Goal: Task Accomplishment & Management: Manage account settings

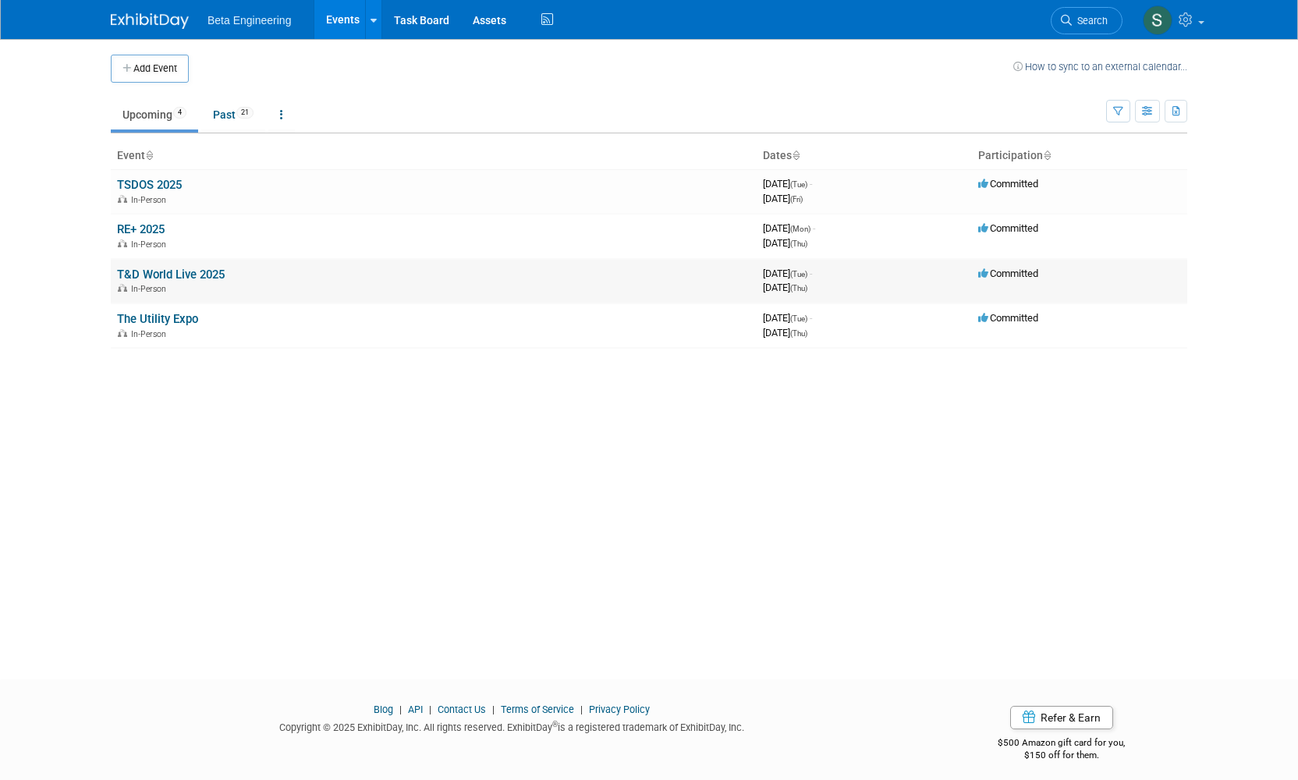
click at [205, 268] on link "T&D World Live 2025" at bounding box center [171, 275] width 108 height 14
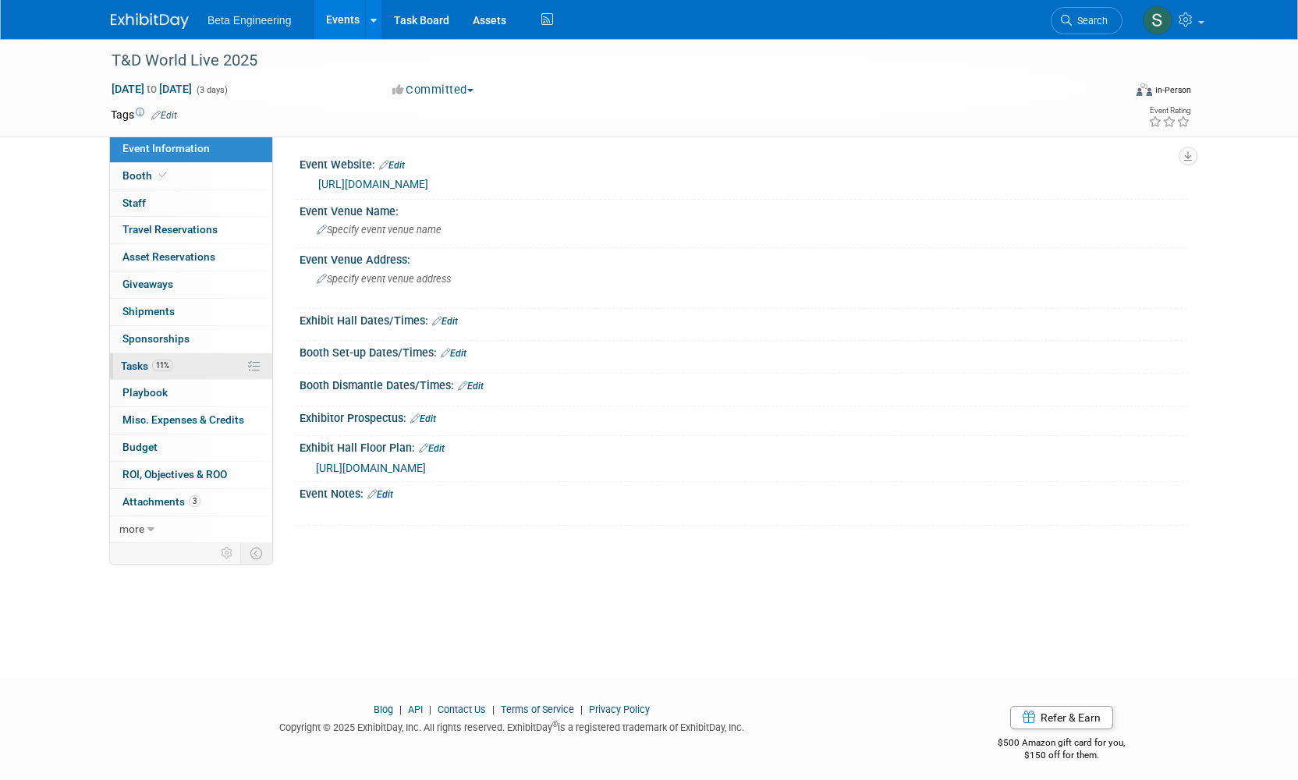
click at [192, 353] on link "11% Tasks 11%" at bounding box center [191, 366] width 162 height 27
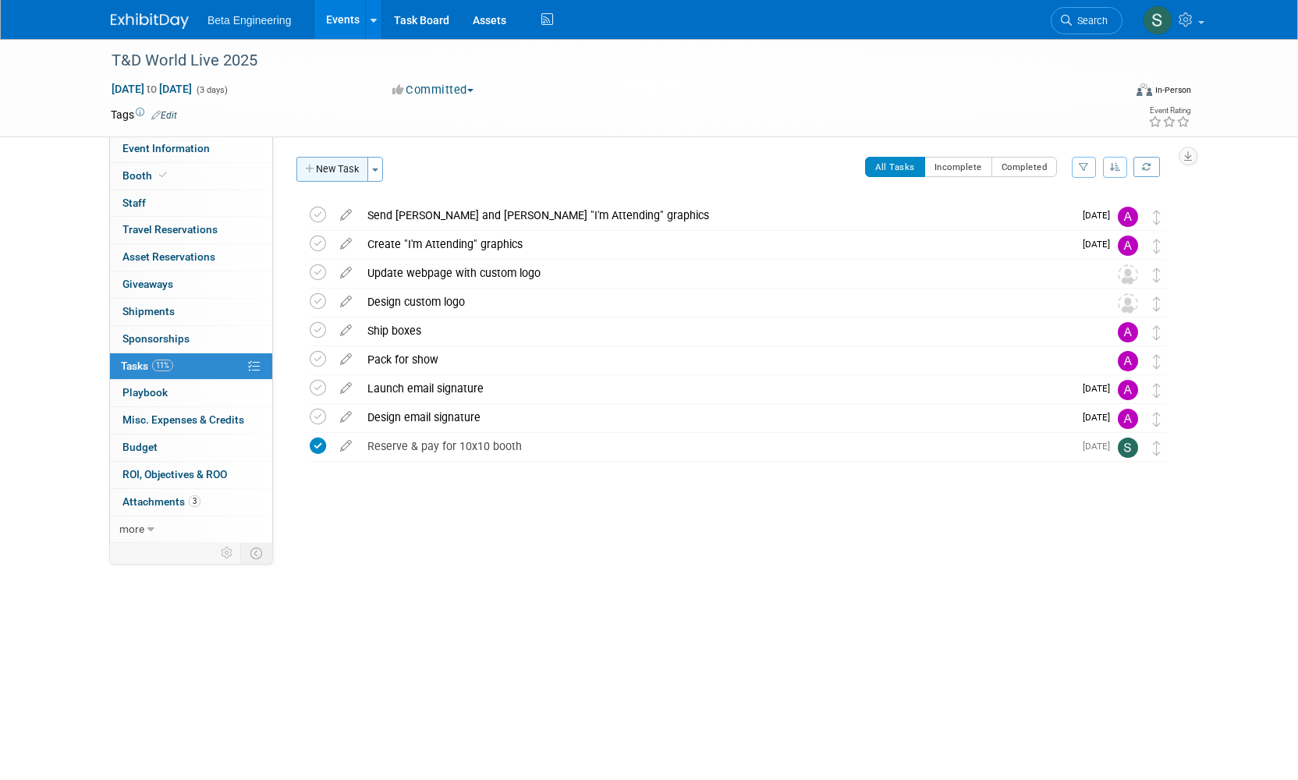
click at [328, 172] on button "New Task" at bounding box center [332, 169] width 72 height 25
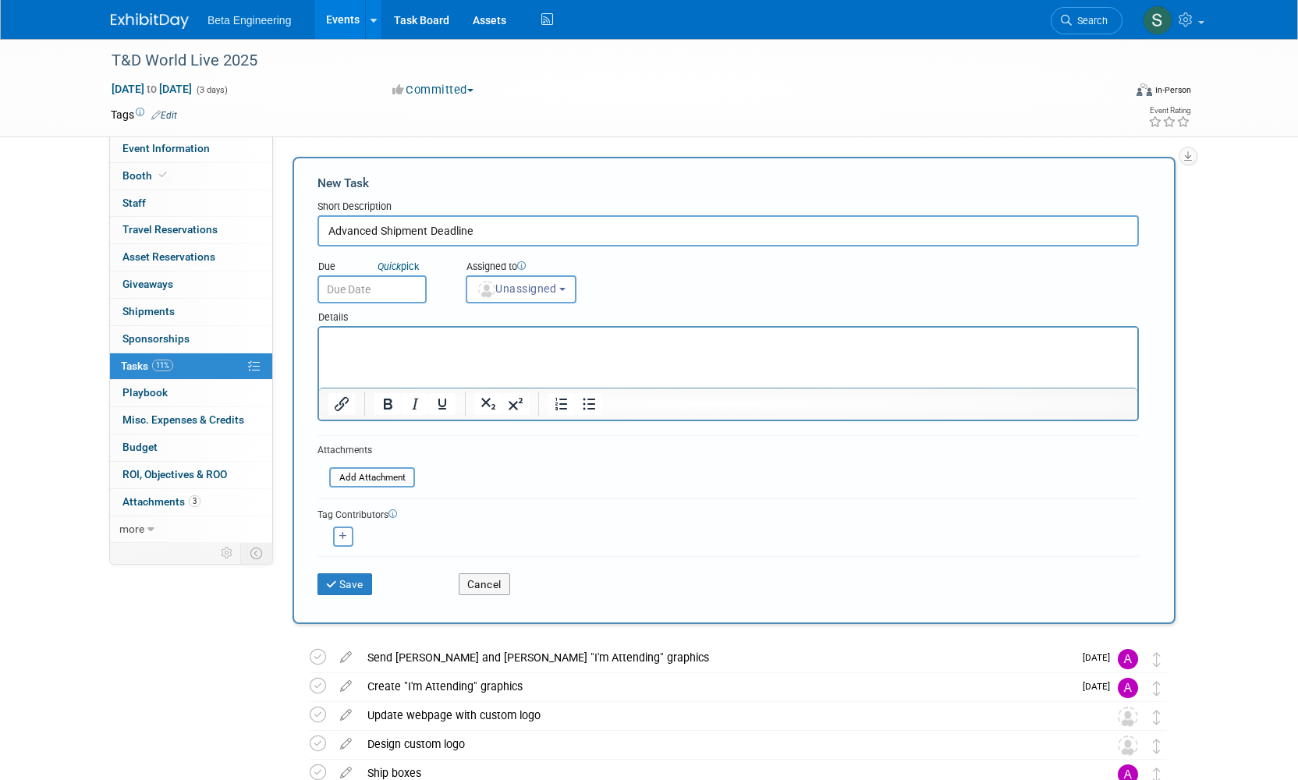
type input "Advanced Shipment Deadline"
click at [376, 281] on input "text" at bounding box center [372, 289] width 109 height 28
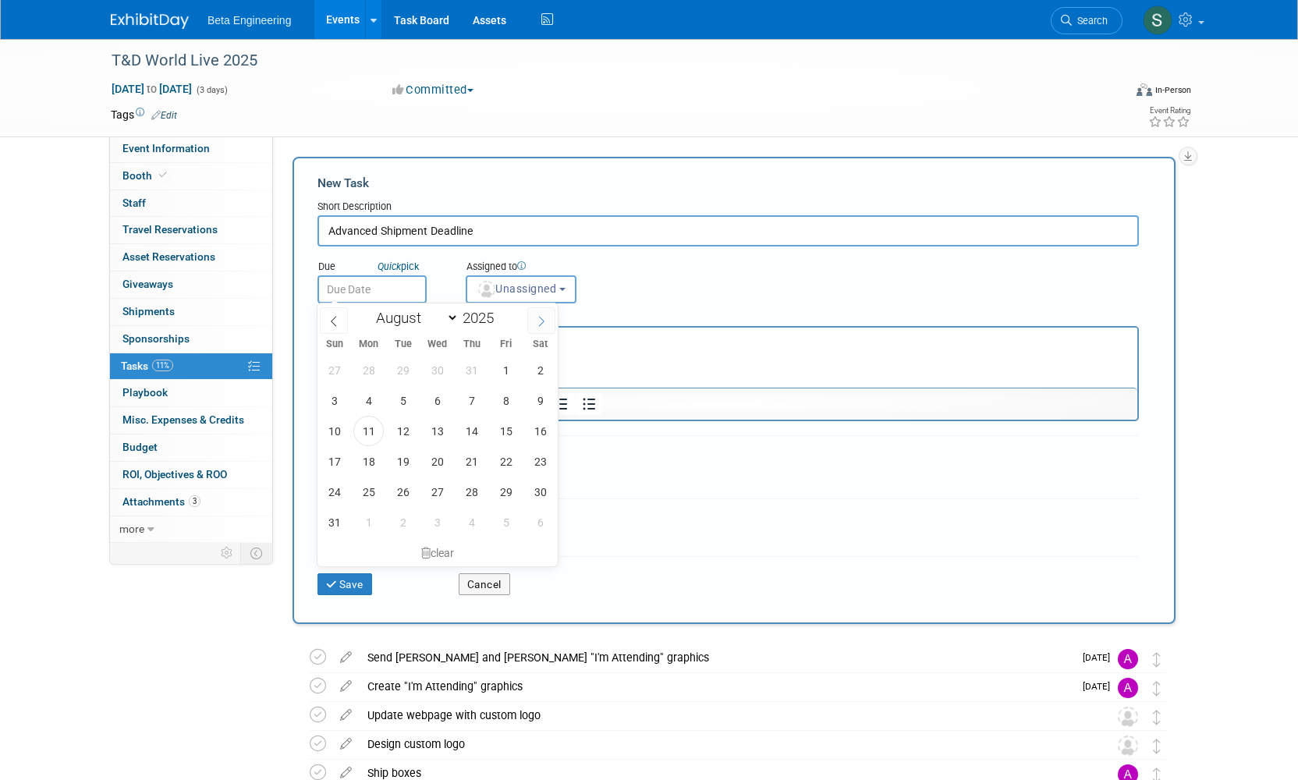
click at [534, 319] on span at bounding box center [541, 320] width 28 height 27
select select "8"
click at [509, 421] on span "19" at bounding box center [506, 431] width 30 height 30
type input "Sep 19, 2025"
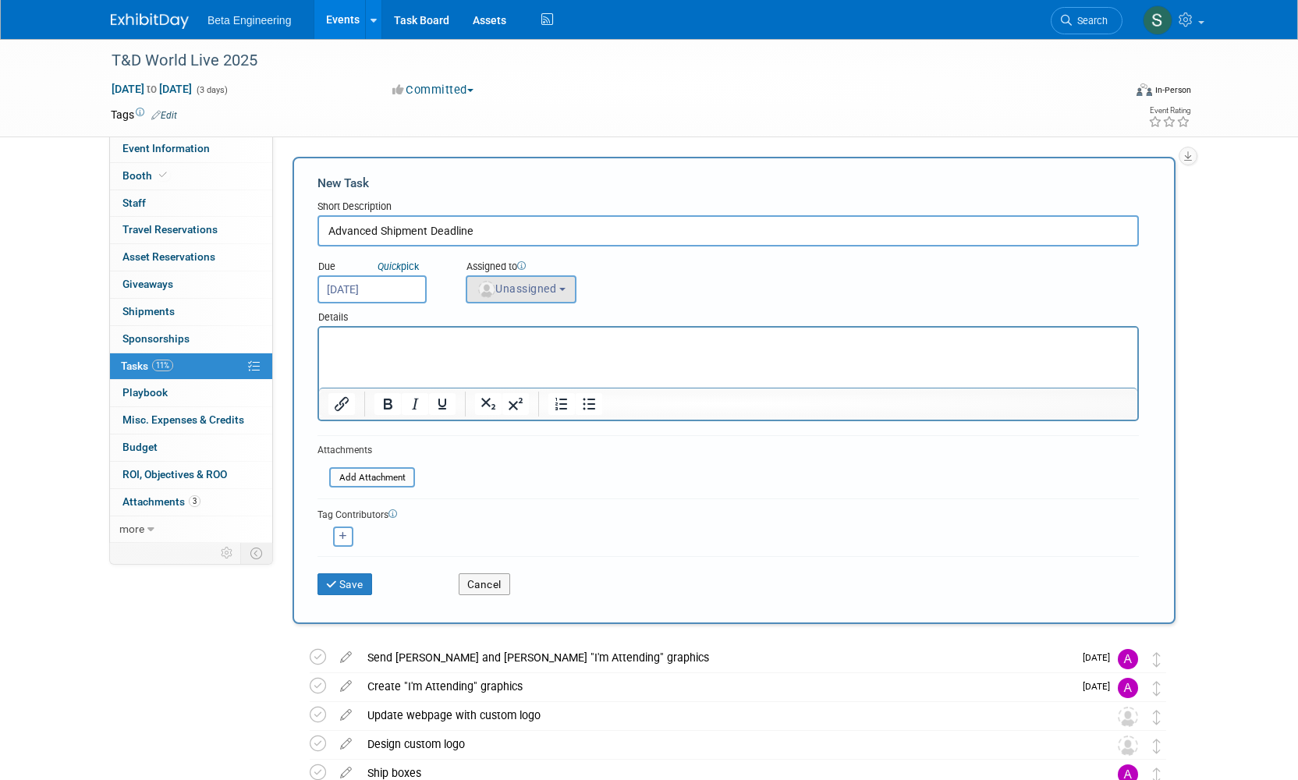
click at [562, 296] on button "Unassigned" at bounding box center [521, 289] width 111 height 28
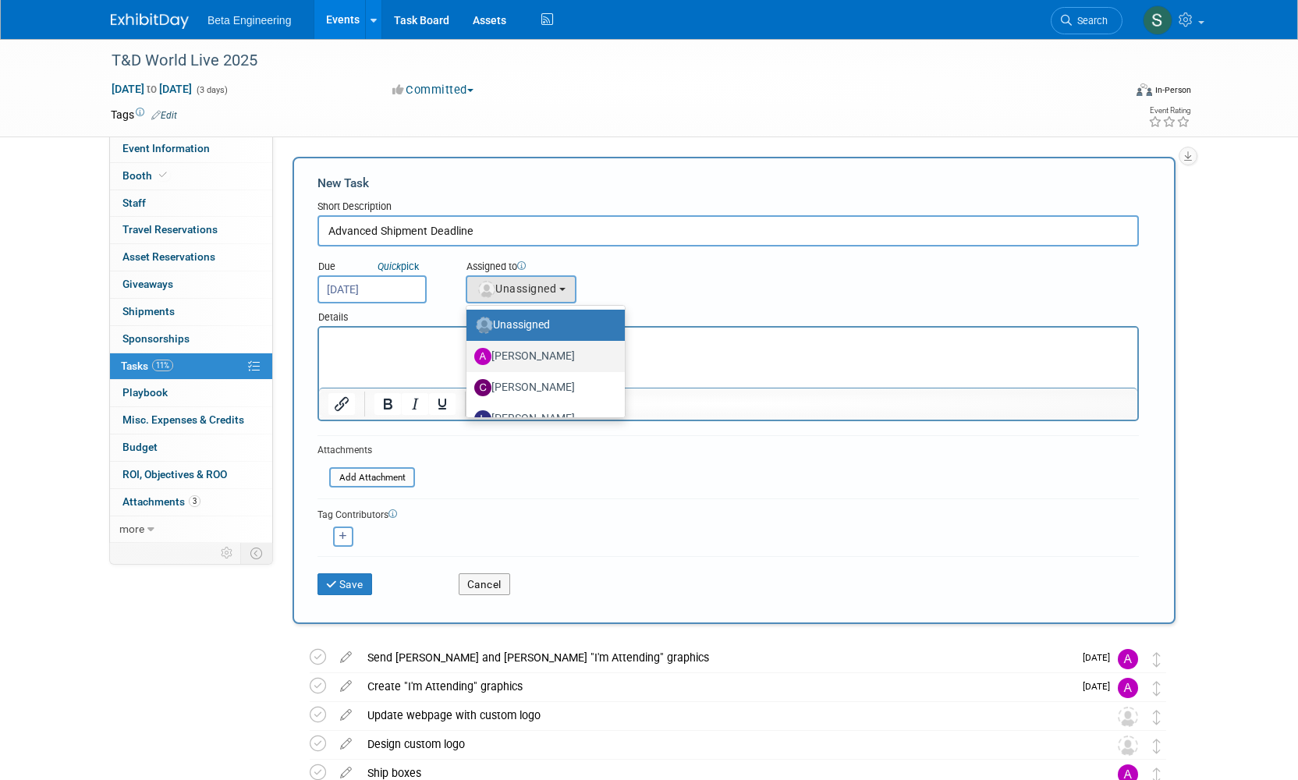
click at [528, 360] on label "Anne Mertens" at bounding box center [541, 356] width 135 height 25
click at [469, 360] on input "Anne Mertens" at bounding box center [464, 355] width 10 height 10
select select "6ff3d987-10bc-4a7b-8953-bf24971659f4"
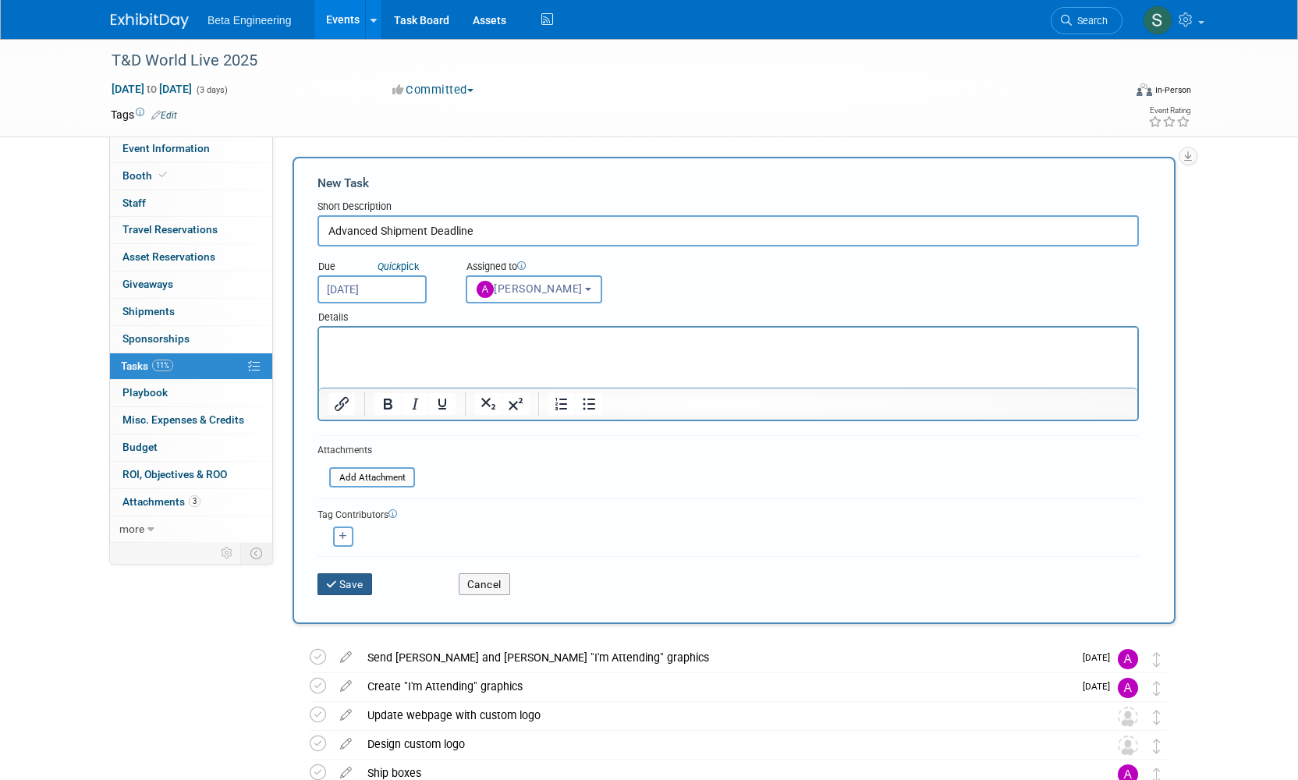
click at [346, 589] on button "Save" at bounding box center [345, 584] width 55 height 22
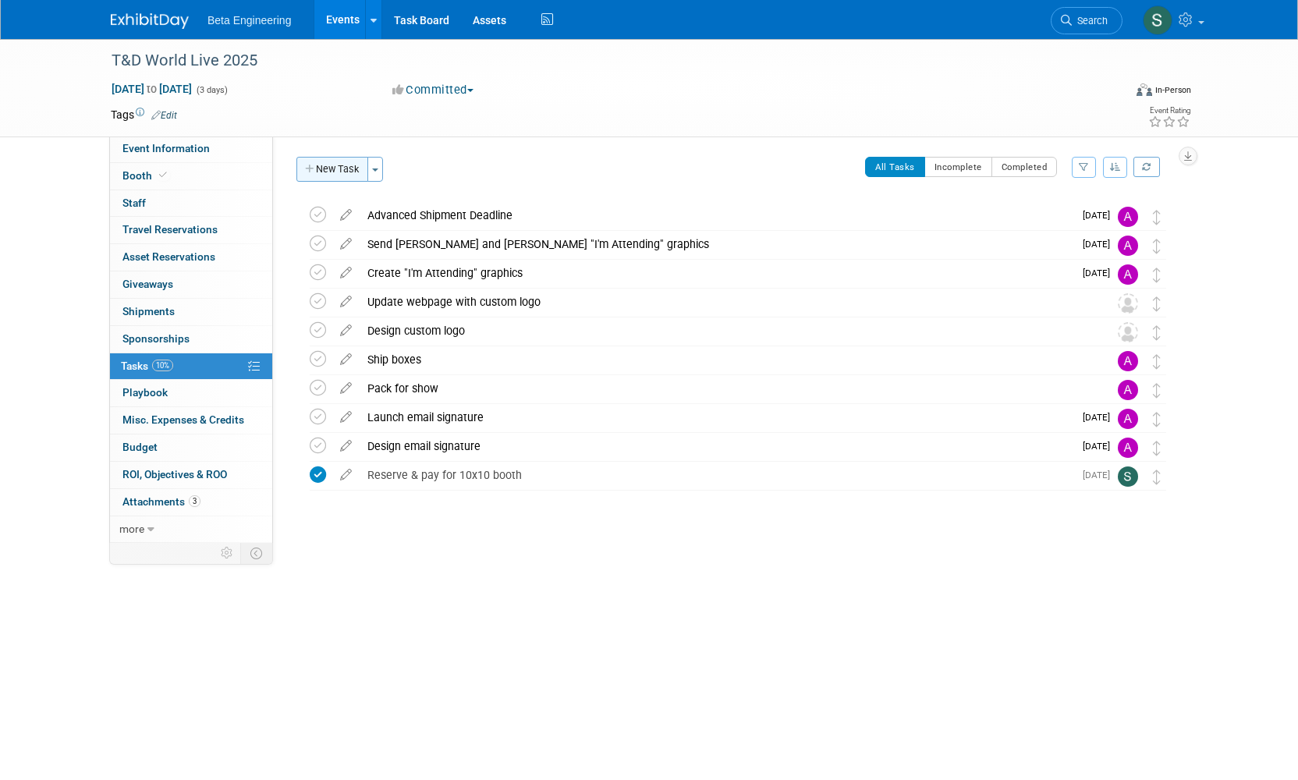
click at [353, 171] on button "New Task" at bounding box center [332, 169] width 72 height 25
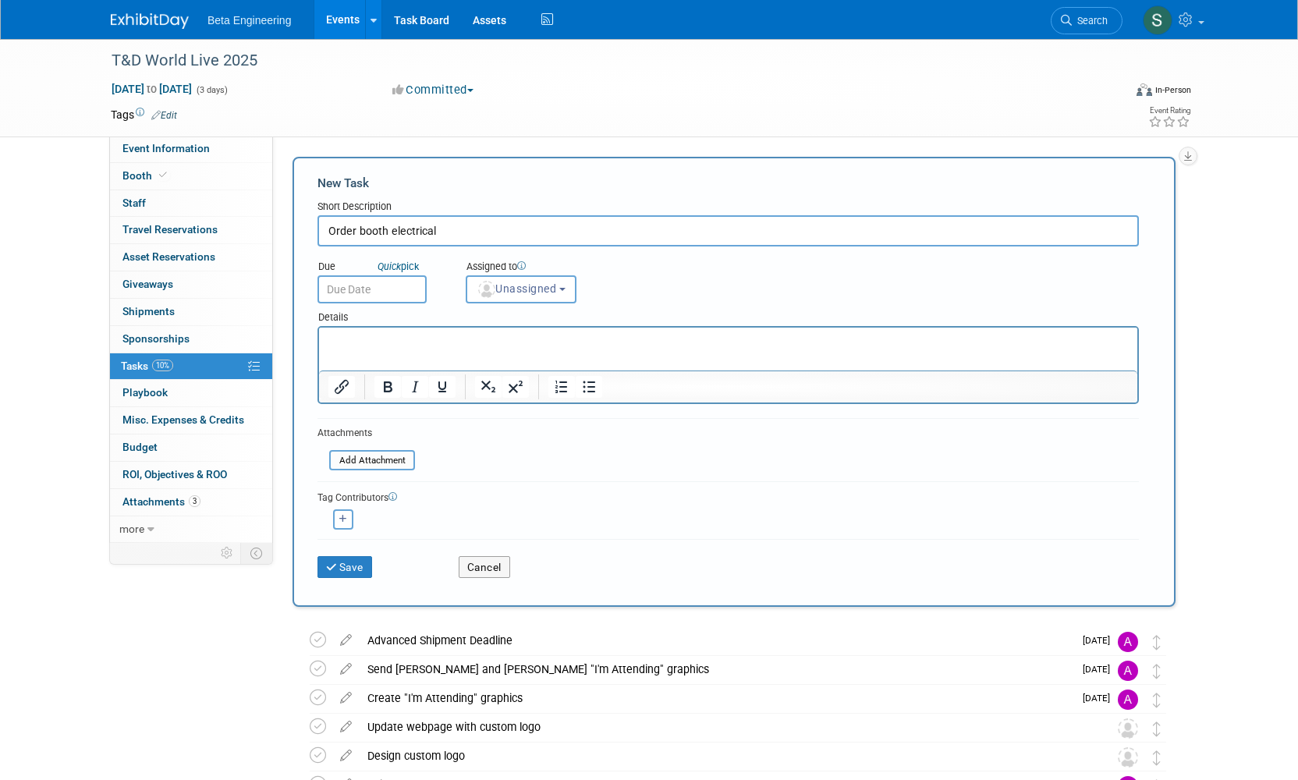
type input "Order booth electrical"
click at [373, 286] on input "text" at bounding box center [372, 289] width 109 height 28
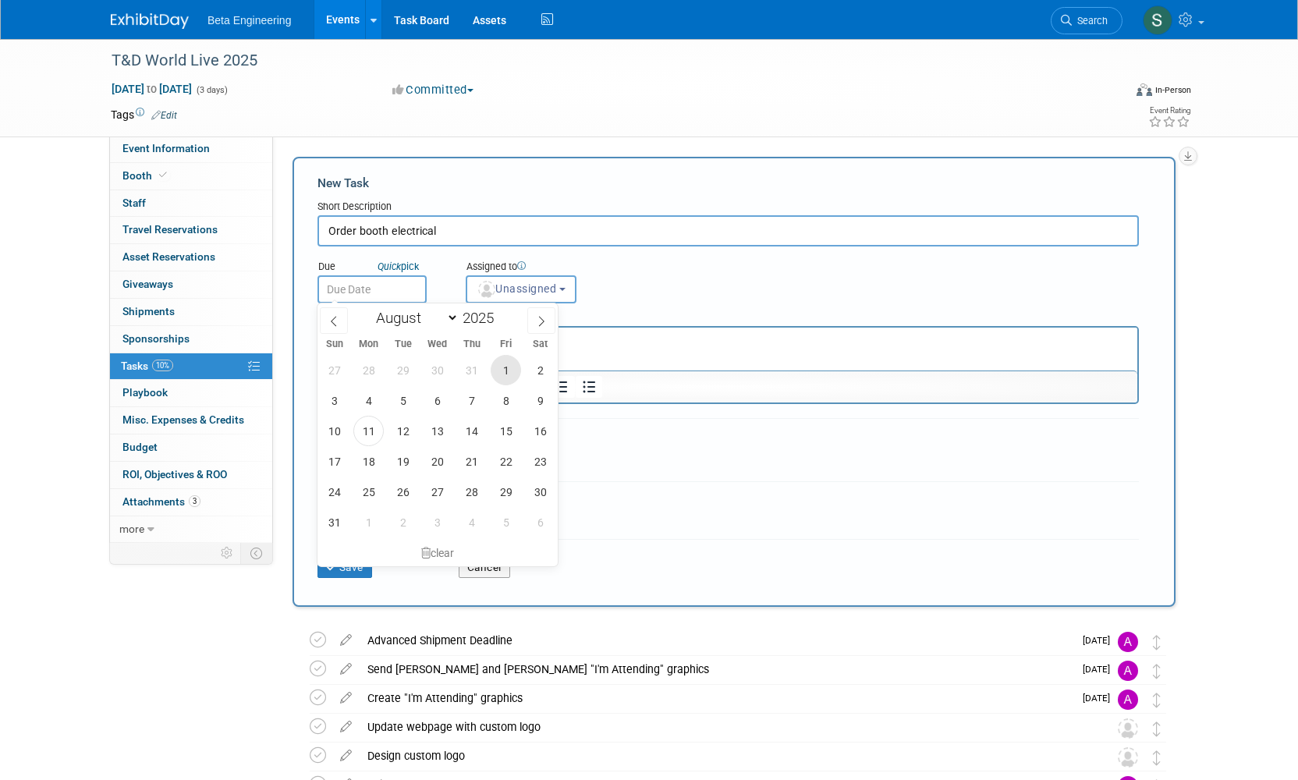
click at [495, 369] on span "1" at bounding box center [506, 370] width 30 height 30
type input "Aug 1, 2025"
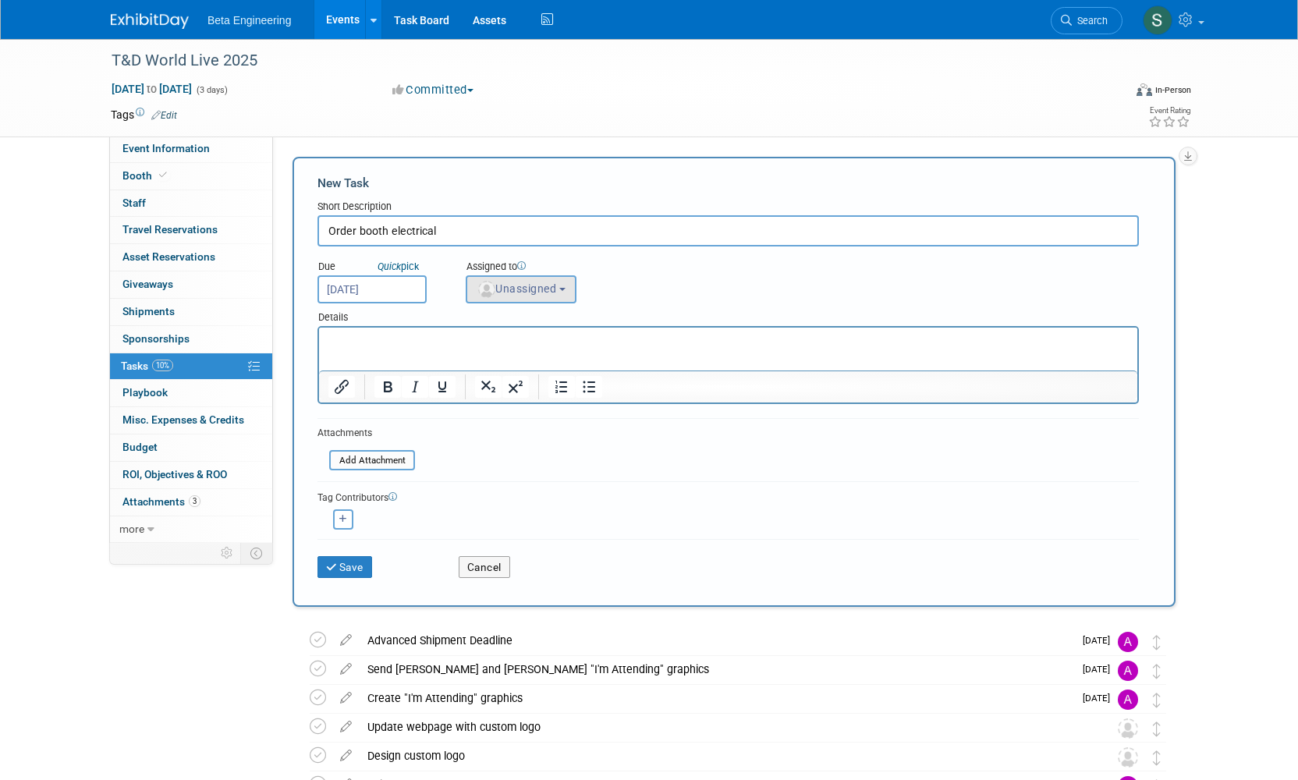
click at [522, 300] on button "Unassigned" at bounding box center [521, 289] width 111 height 28
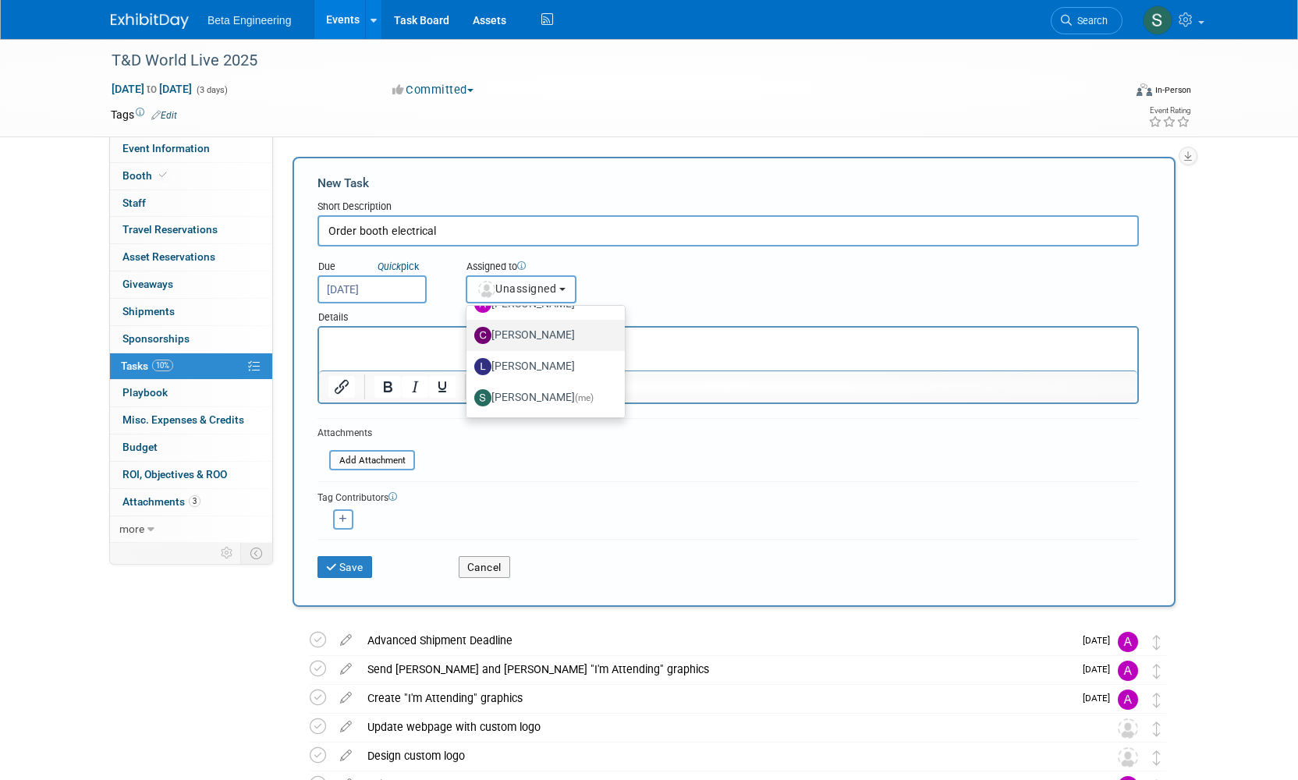
scroll to position [100, 0]
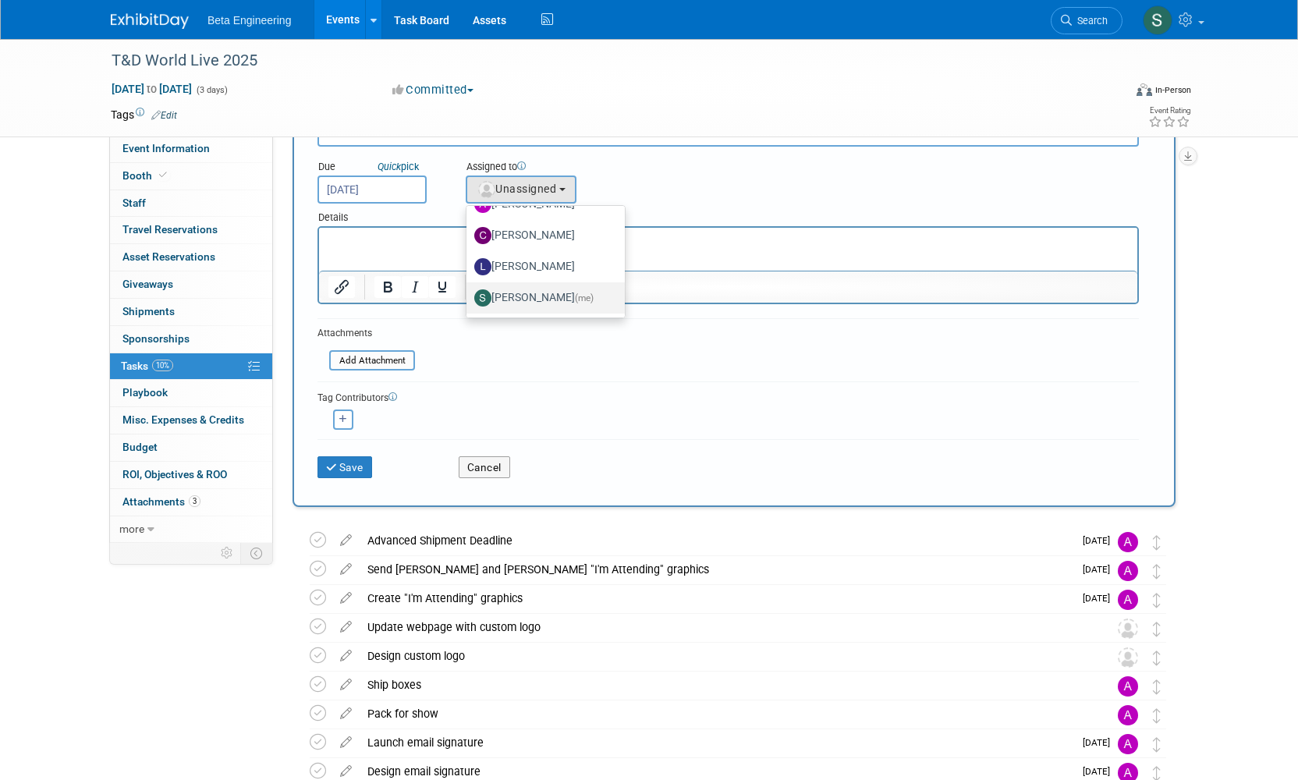
click at [539, 300] on label "Sara Dorsey (me)" at bounding box center [541, 298] width 135 height 25
click at [469, 300] on input "Sara Dorsey (me)" at bounding box center [464, 296] width 10 height 10
select select "4040aecd-f001-4306-8e56-2d2b13bd5b2f"
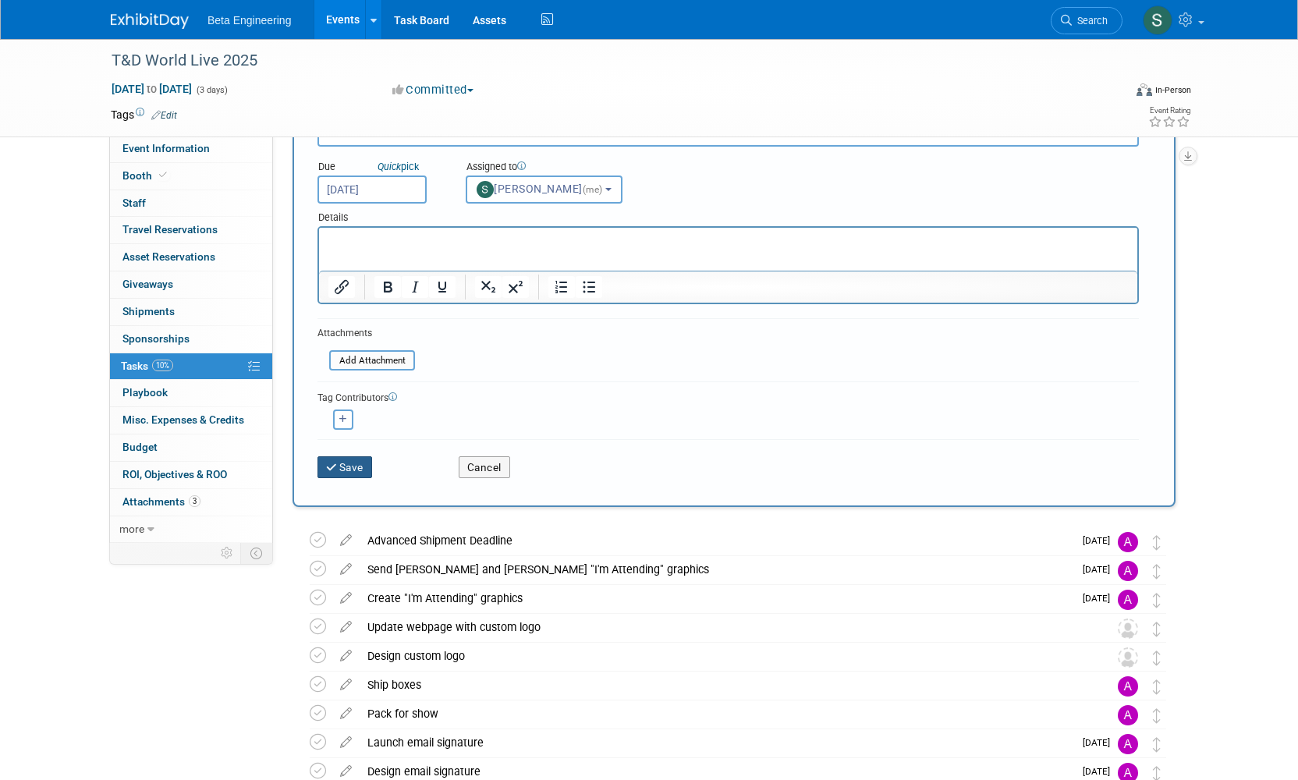
click at [344, 467] on button "Save" at bounding box center [345, 467] width 55 height 22
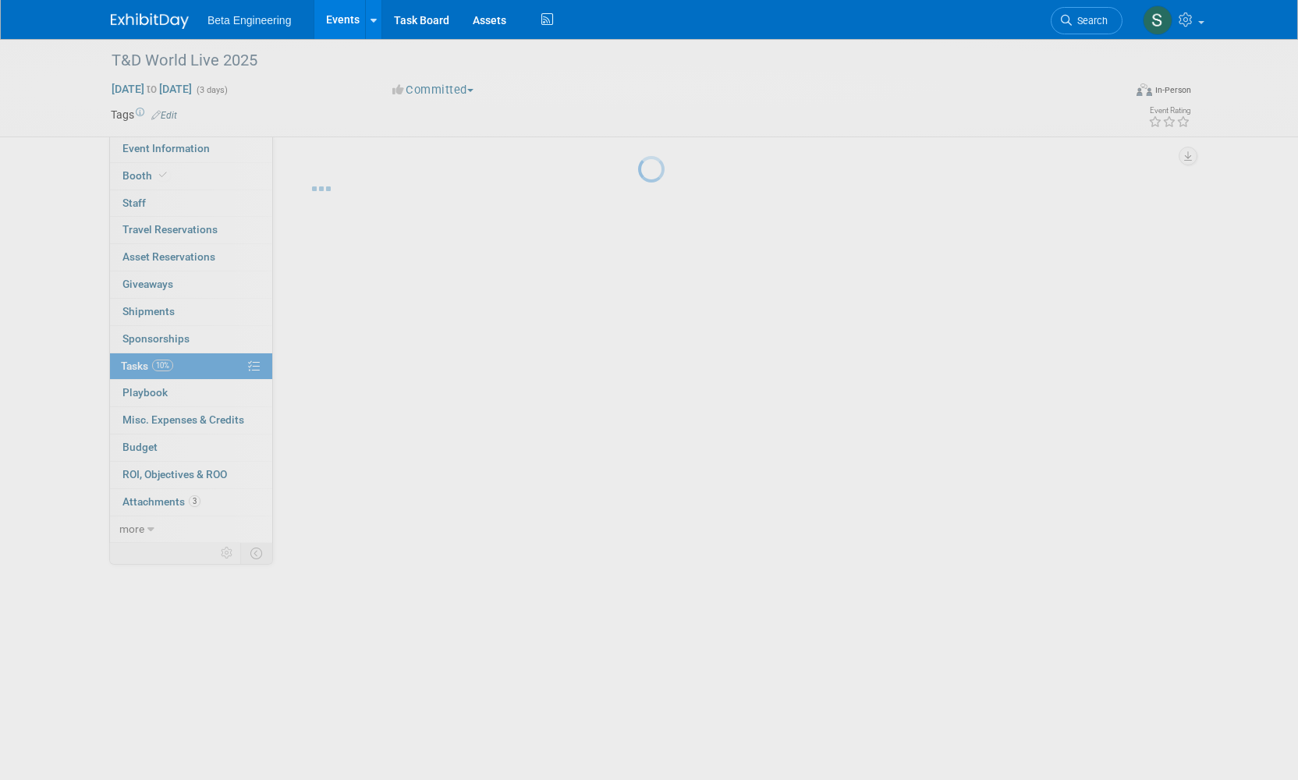
scroll to position [0, 0]
